Goal: Task Accomplishment & Management: Manage account settings

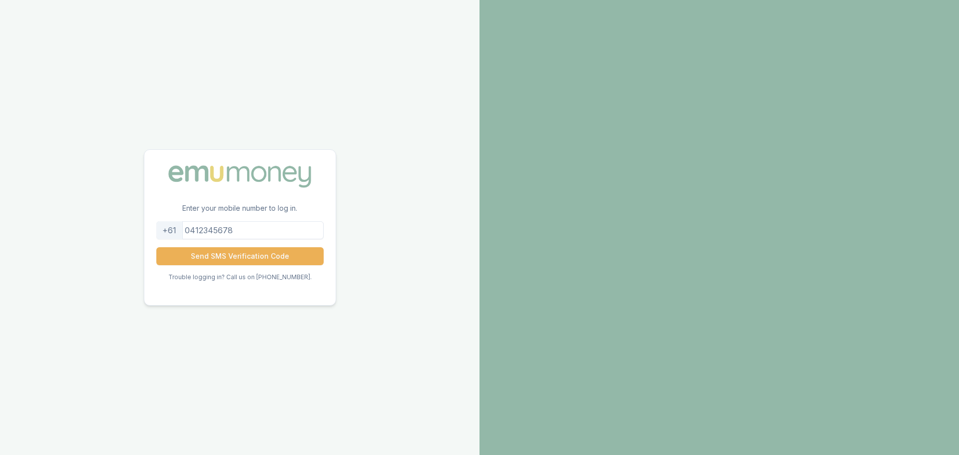
drag, startPoint x: 0, startPoint y: 0, endPoint x: 291, endPoint y: 234, distance: 373.5
click at [291, 234] on input "tel" at bounding box center [239, 230] width 167 height 18
type input "432448498"
click at [156, 247] on button "Send SMS Verification Code" at bounding box center [239, 256] width 167 height 18
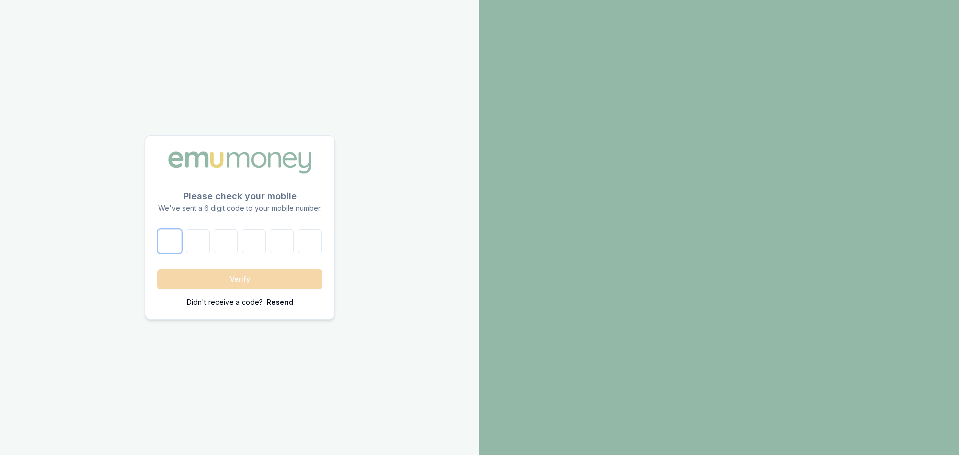
click at [163, 237] on input "number" at bounding box center [170, 241] width 24 height 24
type input "0"
type input "5"
type input "8"
type input "1"
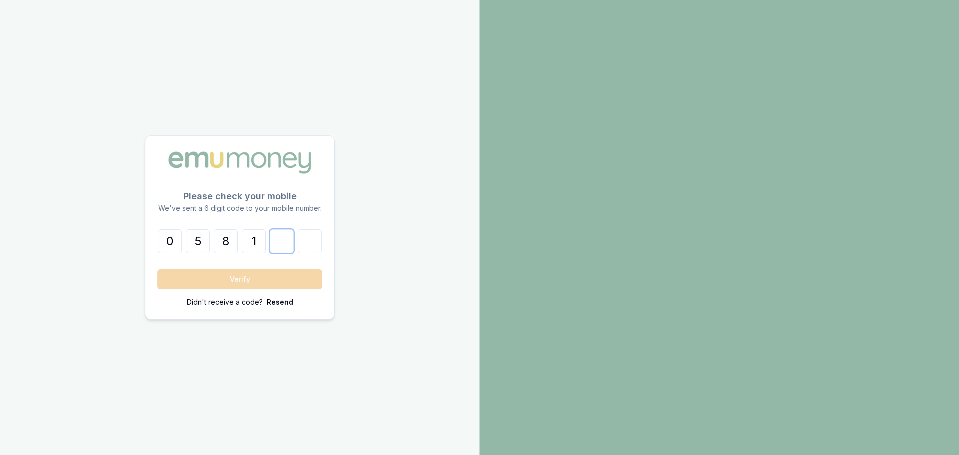
type input "2"
type input "6"
click at [241, 276] on button "Verify" at bounding box center [239, 279] width 165 height 20
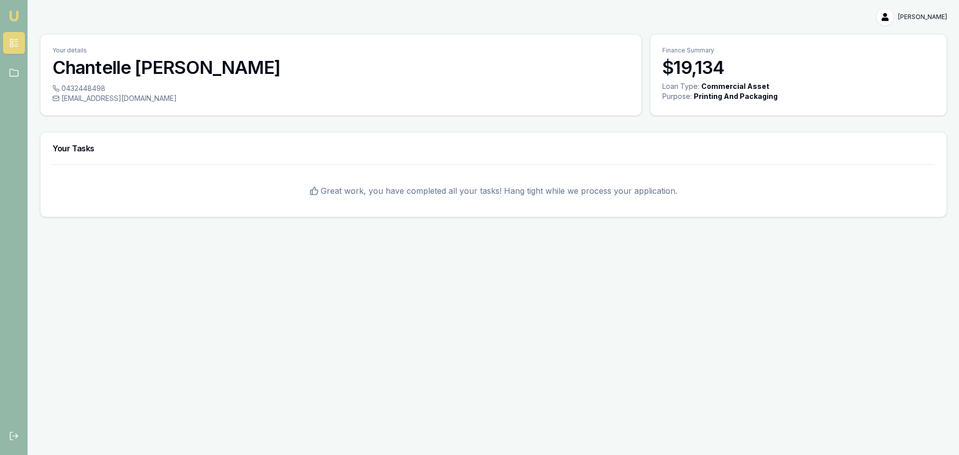
click at [735, 56] on div "Finance Summary $19,134" at bounding box center [798, 57] width 296 height 47
click at [702, 69] on h3 "$19,134" at bounding box center [798, 67] width 272 height 20
click at [675, 85] on div "Loan Type:" at bounding box center [680, 86] width 37 height 10
click at [695, 104] on div "Loan Type: Commercial Asset Purpose: Printing And Packaging" at bounding box center [798, 97] width 296 height 32
click at [746, 94] on div "Printing And Packaging" at bounding box center [736, 96] width 84 height 10
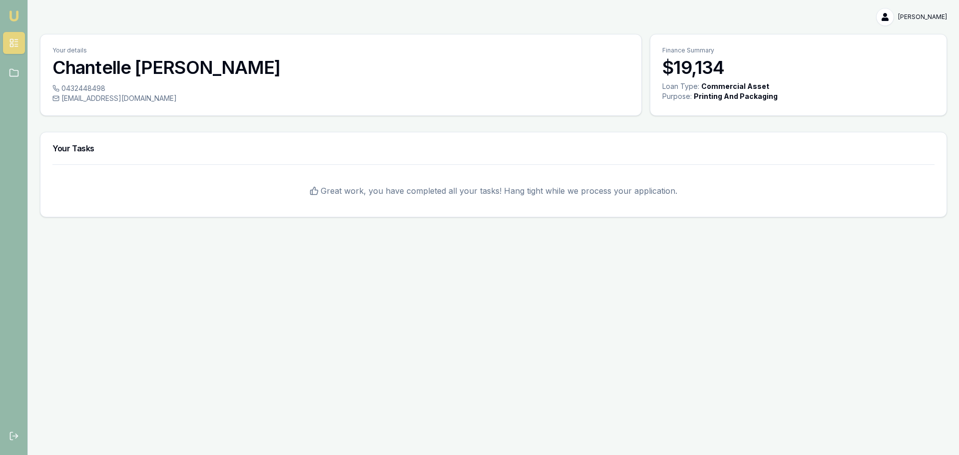
click at [679, 53] on p "Finance Summary" at bounding box center [798, 50] width 272 height 8
click at [15, 73] on icon at bounding box center [14, 73] width 10 height 10
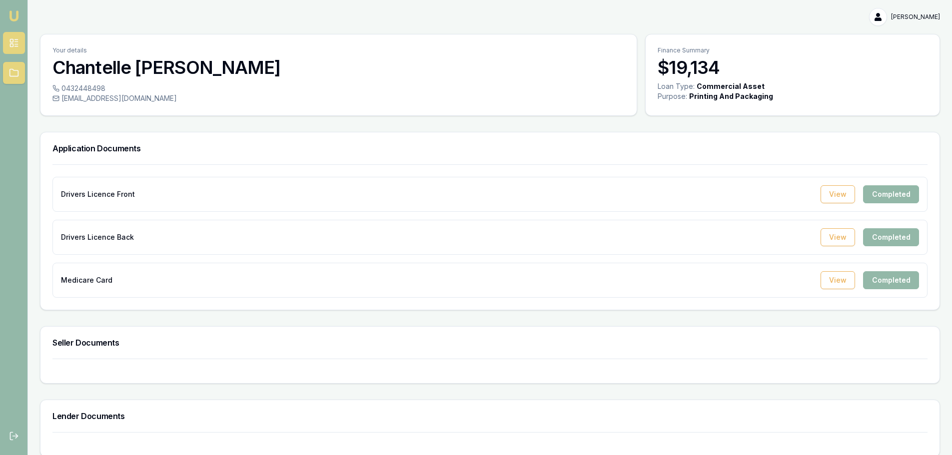
click at [22, 47] on link at bounding box center [14, 43] width 22 height 22
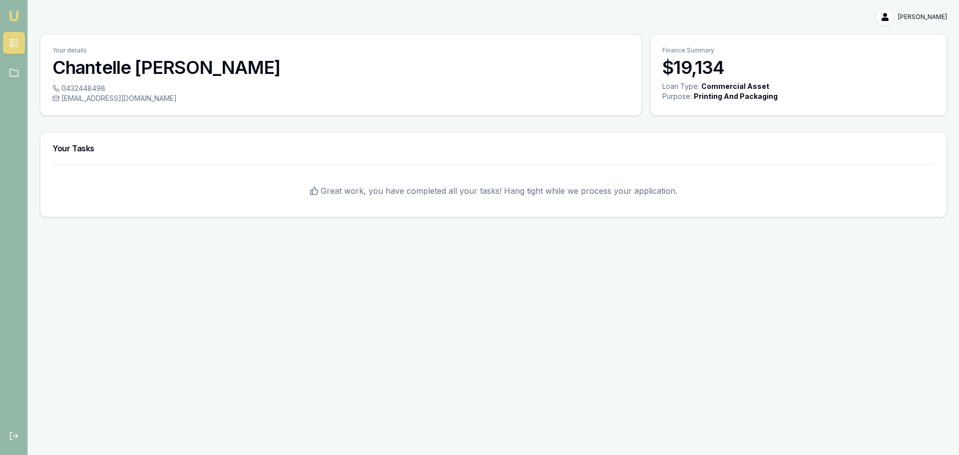
click at [13, 16] on img at bounding box center [14, 16] width 12 height 12
click at [770, 100] on div "Printing And Packaging" at bounding box center [736, 96] width 84 height 10
click at [914, 9] on html "[PERSON_NAME] [PERSON_NAME] Toggle Menu Your details [PERSON_NAME] 0432448498 […" at bounding box center [479, 227] width 959 height 455
click at [775, 103] on html "[PERSON_NAME] [PERSON_NAME] Toggle Menu Your details [PERSON_NAME] 0432448498 […" at bounding box center [479, 227] width 959 height 455
